Goal: Transaction & Acquisition: Obtain resource

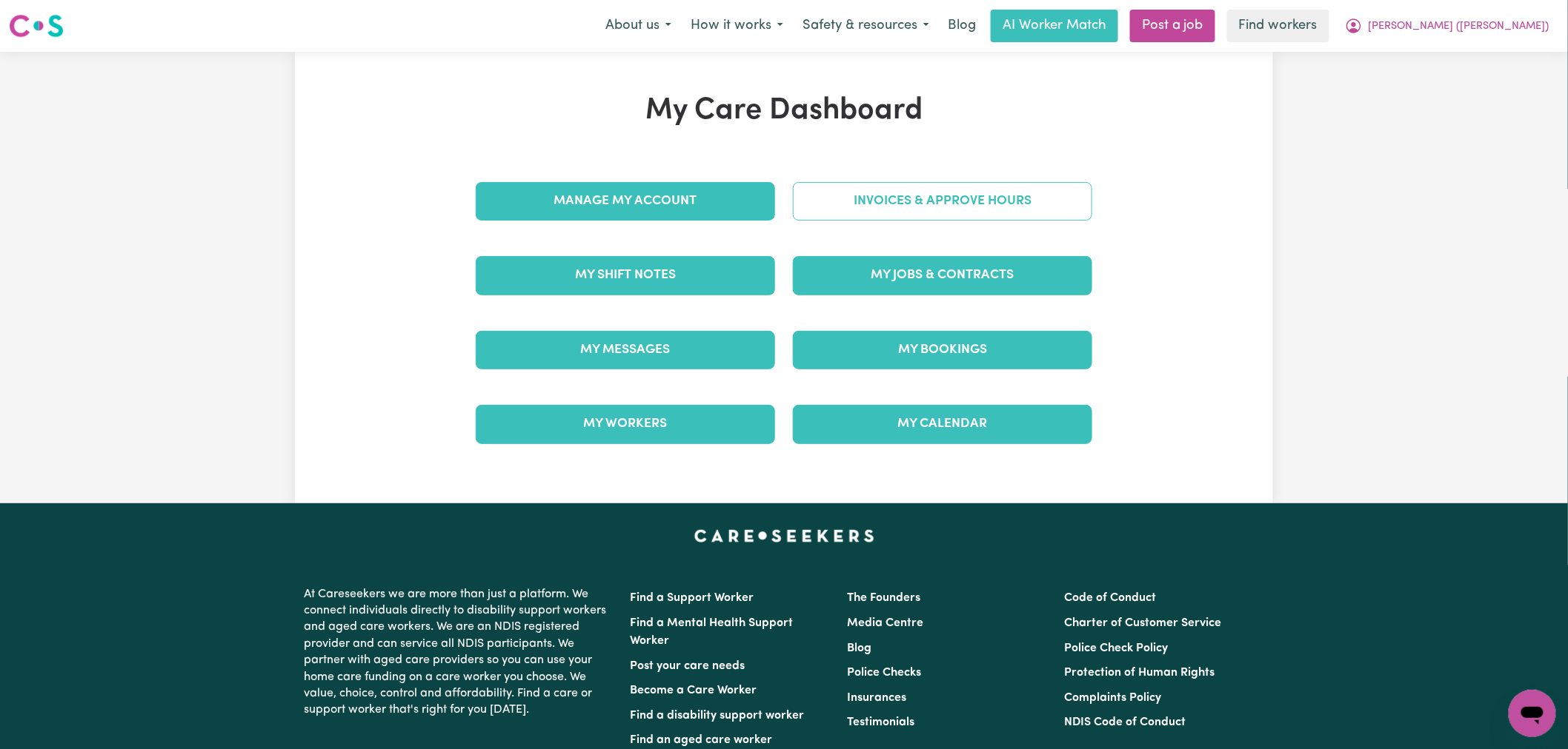
click at [889, 212] on link "Invoices & Approve Hours" at bounding box center [942, 201] width 299 height 39
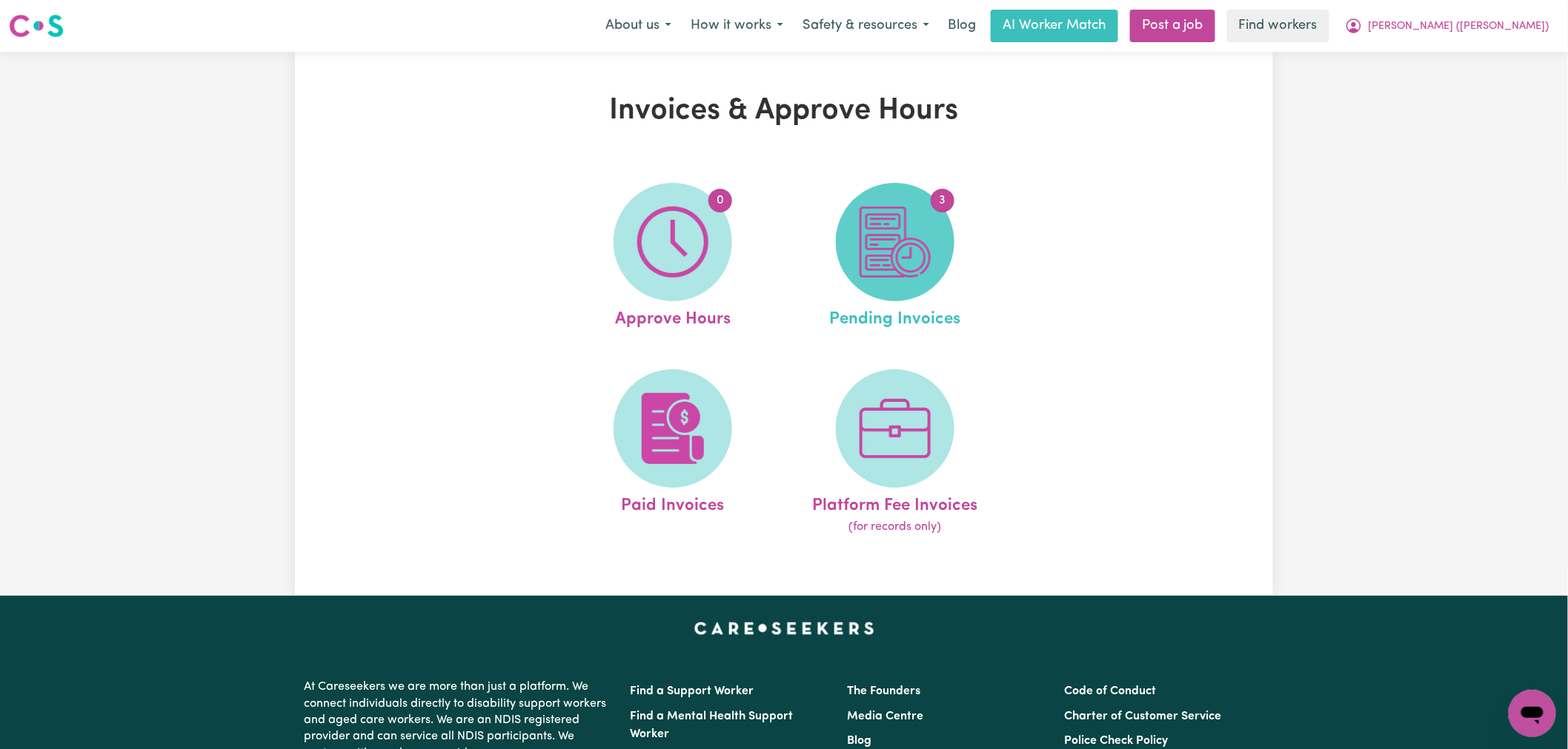
click at [885, 256] on img at bounding box center [895, 242] width 71 height 71
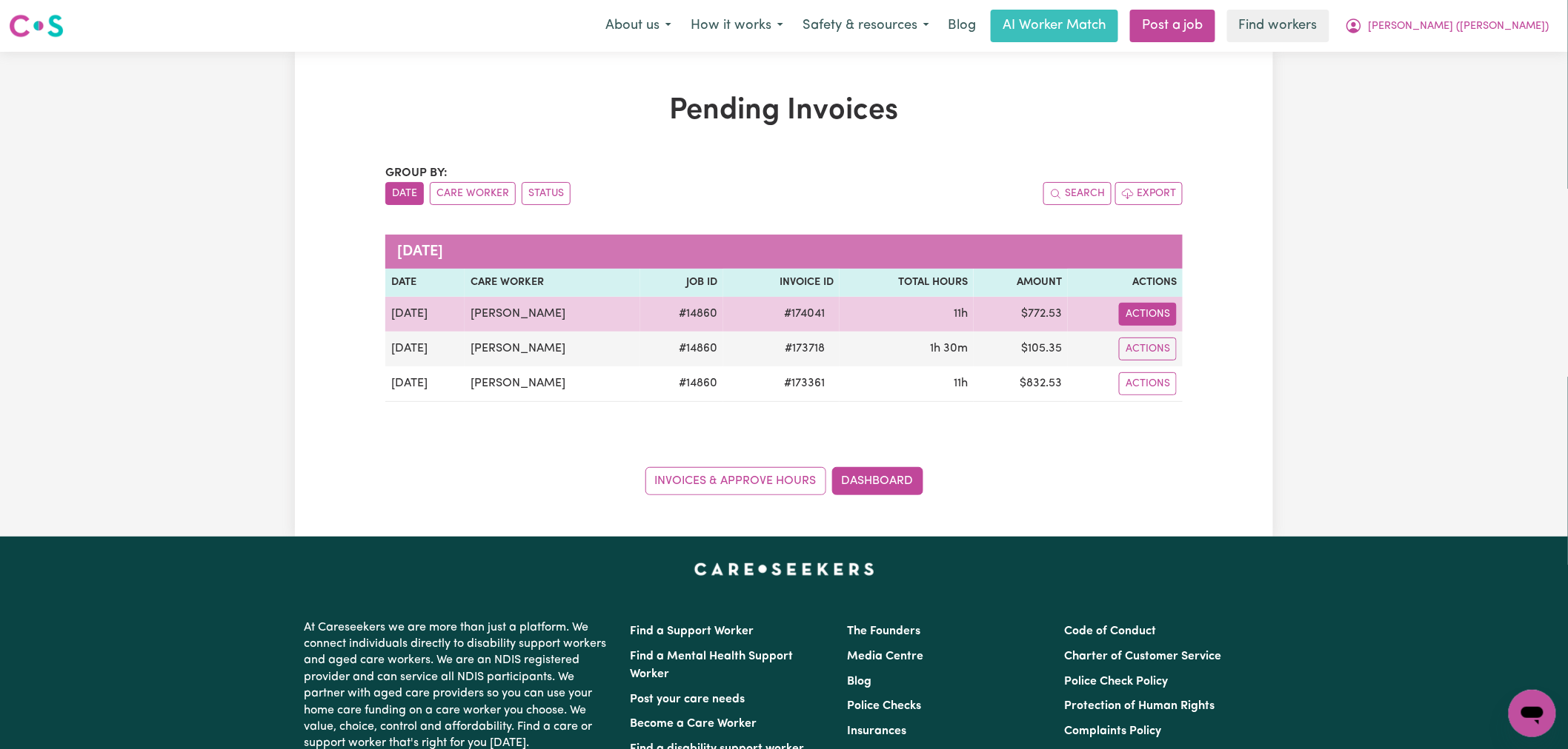
click at [1149, 311] on button "Actions" at bounding box center [1148, 314] width 58 height 23
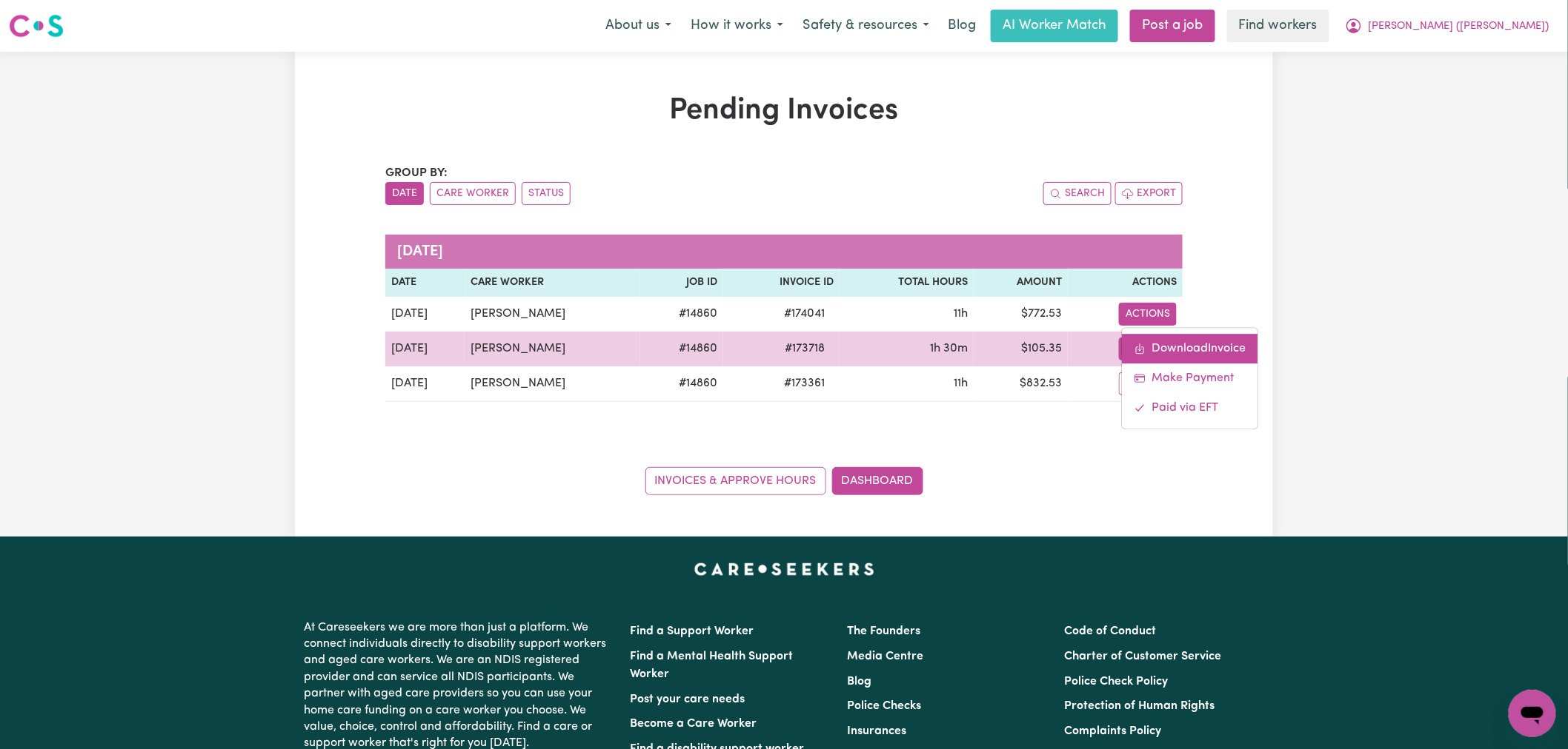
click at [1165, 337] on link "Download Invoice" at bounding box center [1190, 348] width 135 height 30
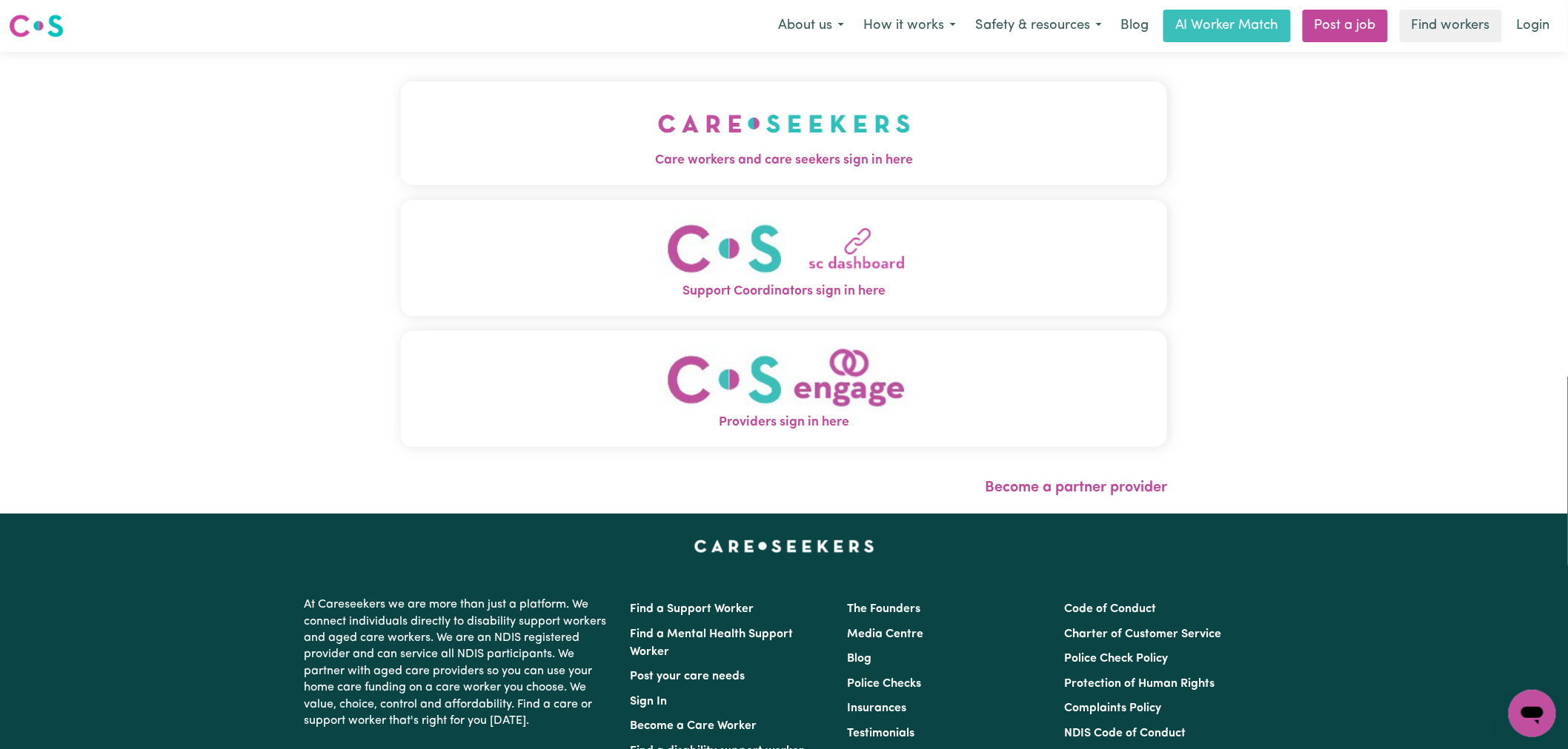
click at [527, 174] on button "Care workers and care seekers sign in here" at bounding box center [784, 133] width 766 height 104
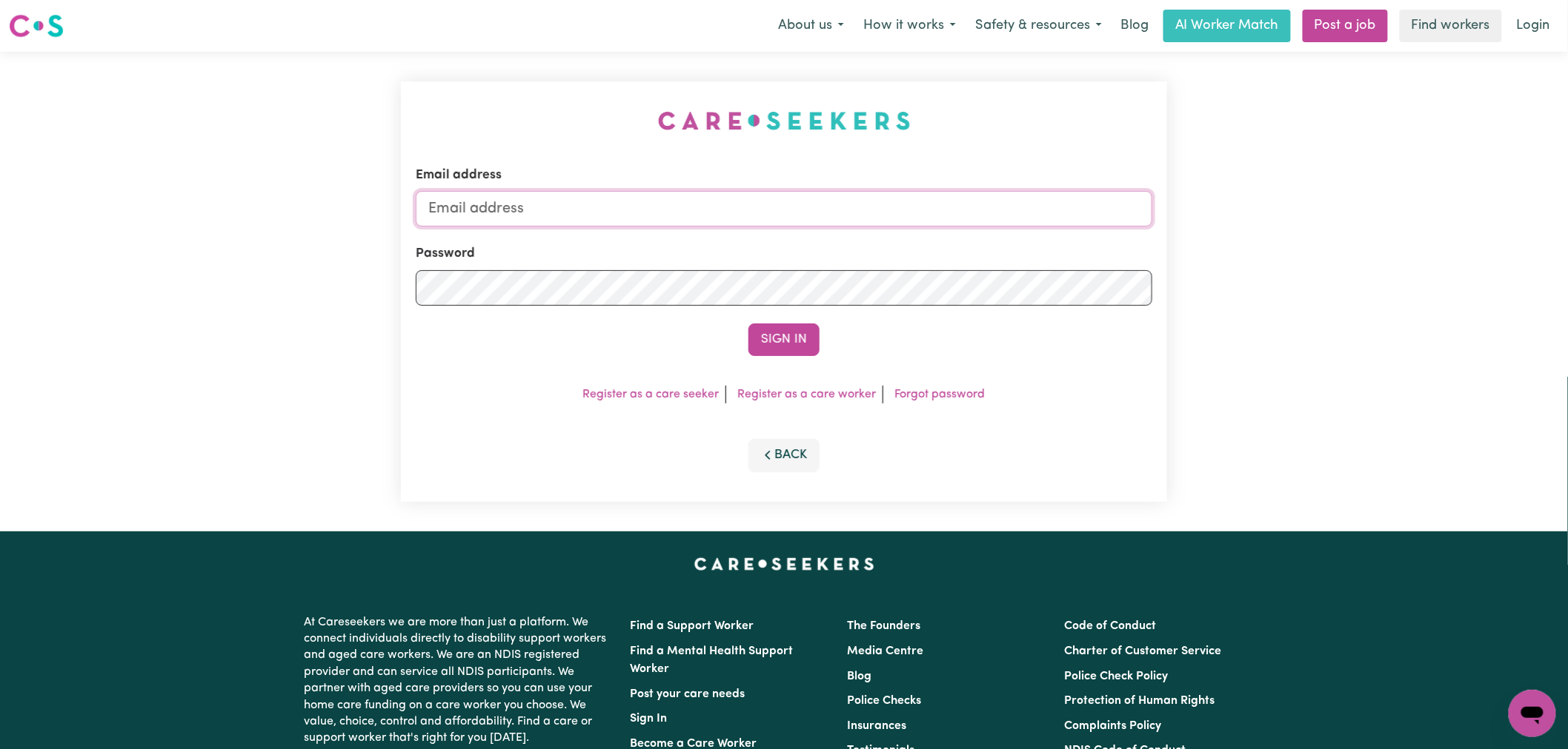
type input "lindsay@careseekers.com.au"
click at [767, 334] on button "Sign In" at bounding box center [784, 340] width 71 height 33
